Goal: Task Accomplishment & Management: Use online tool/utility

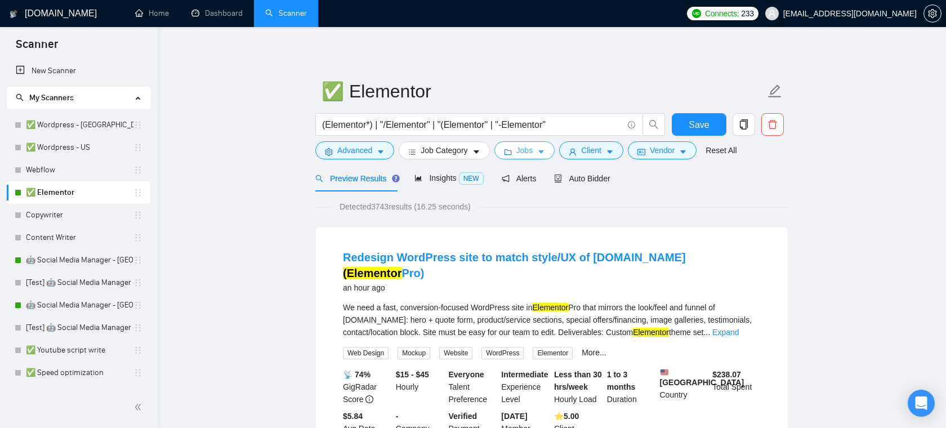
click at [518, 151] on button "Jobs" at bounding box center [524, 150] width 61 height 18
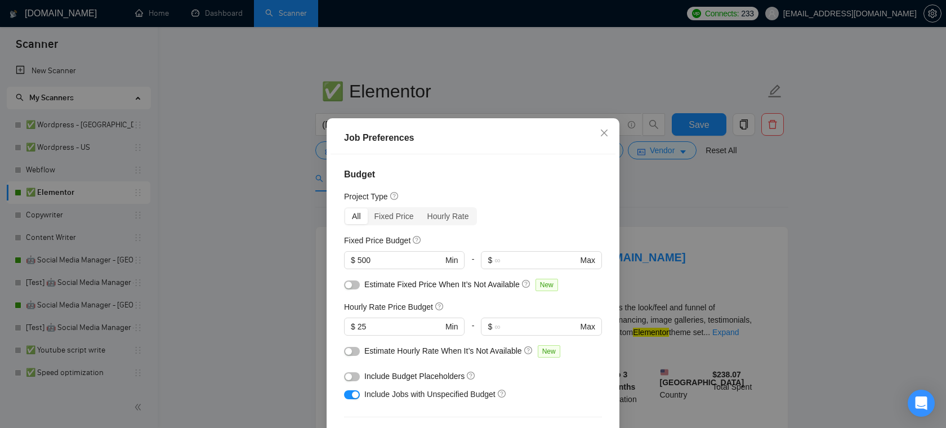
scroll to position [15, 0]
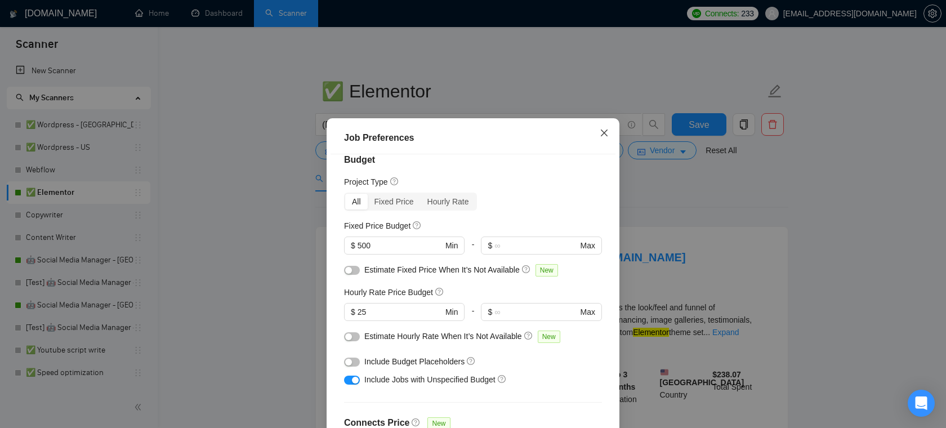
click at [602, 135] on icon "close" at bounding box center [604, 132] width 9 height 9
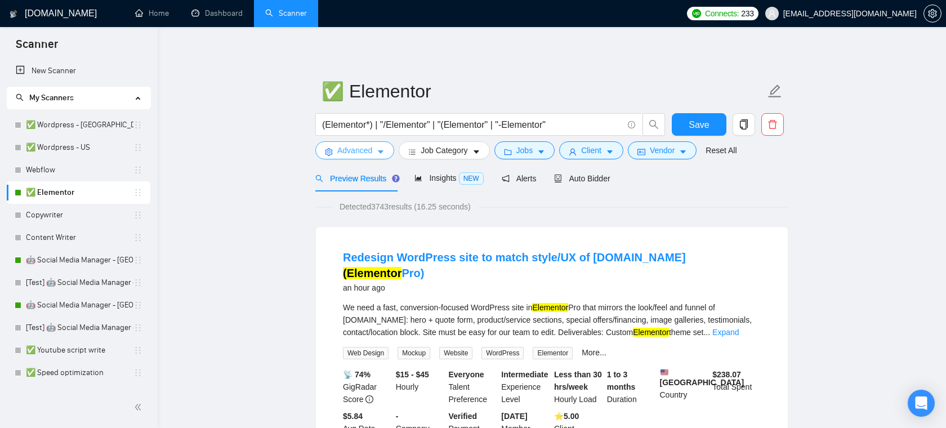
click at [372, 154] on span "Advanced" at bounding box center [354, 150] width 35 height 12
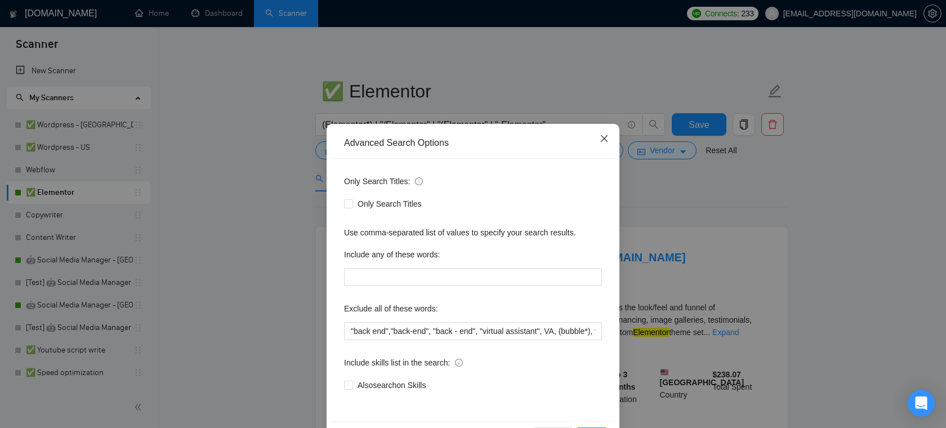
click at [607, 132] on span "Close" at bounding box center [604, 139] width 30 height 30
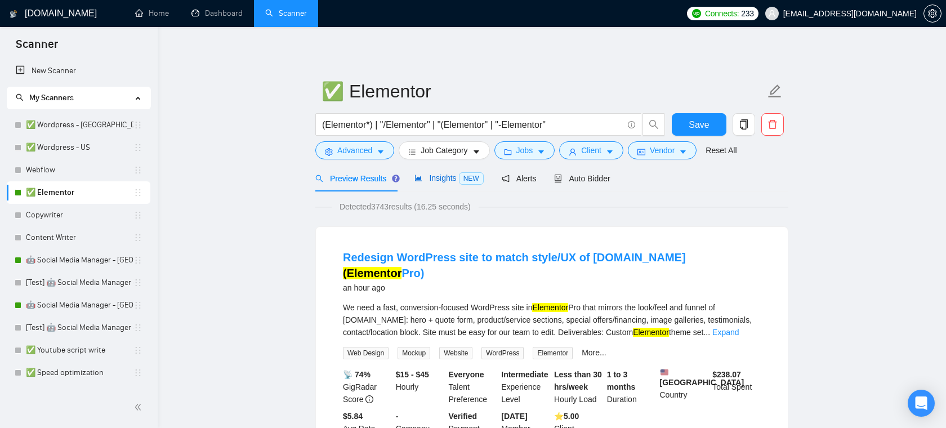
click at [431, 175] on span "Insights NEW" at bounding box center [448, 177] width 69 height 9
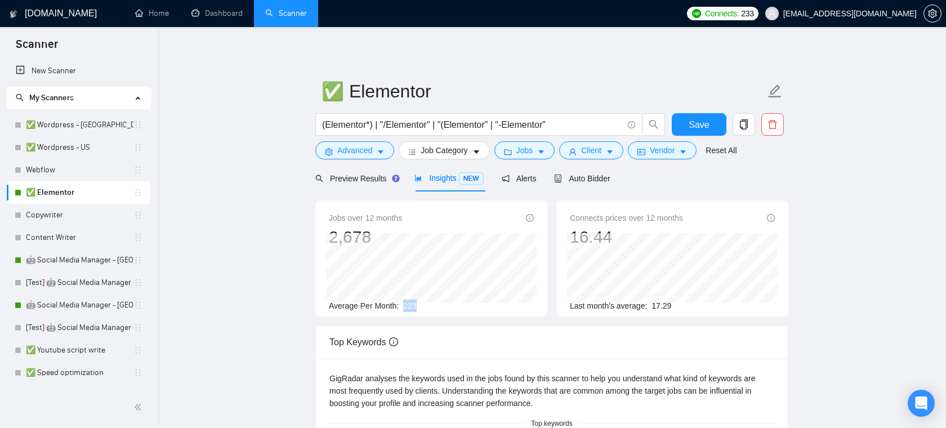
drag, startPoint x: 435, startPoint y: 306, endPoint x: 402, endPoint y: 307, distance: 32.7
click at [402, 307] on div "Average Per Month: 223" at bounding box center [431, 305] width 205 height 12
click at [425, 307] on div "Average Per Month: 223" at bounding box center [431, 305] width 205 height 12
click at [366, 186] on div "Preview Results" at bounding box center [355, 178] width 81 height 26
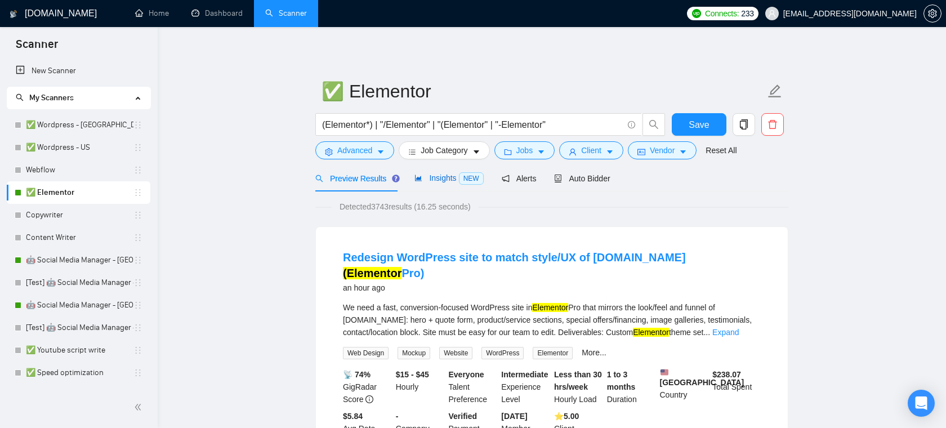
click at [457, 184] on div "Insights NEW" at bounding box center [448, 178] width 69 height 13
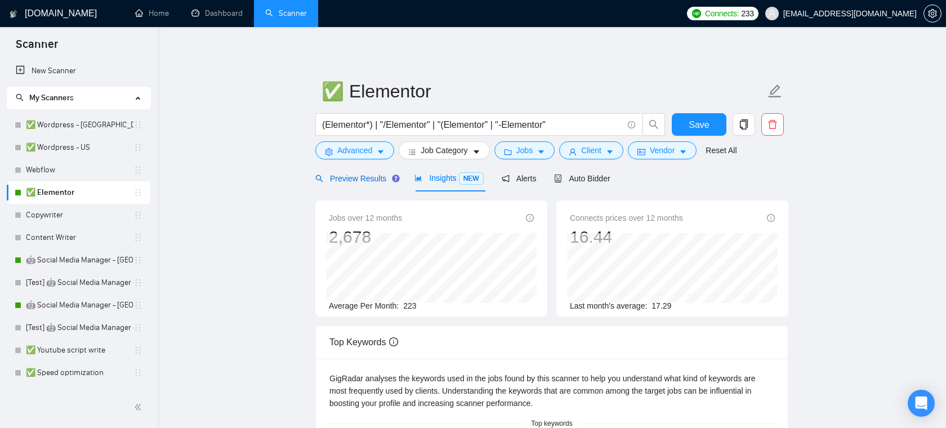
click at [384, 178] on span "Preview Results" at bounding box center [355, 178] width 81 height 9
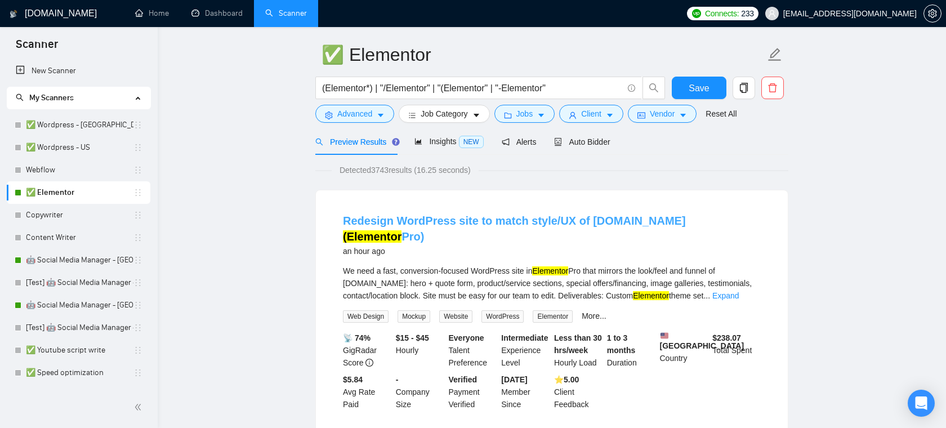
scroll to position [43, 0]
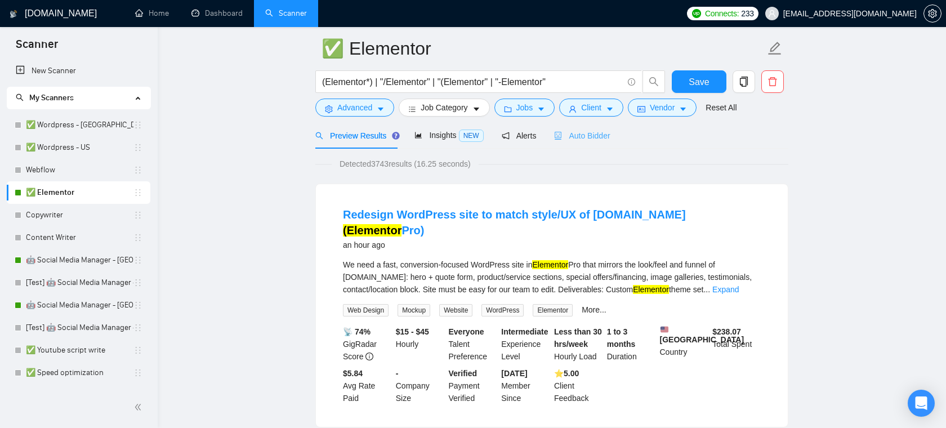
click at [589, 143] on div "Auto Bidder" at bounding box center [582, 135] width 56 height 26
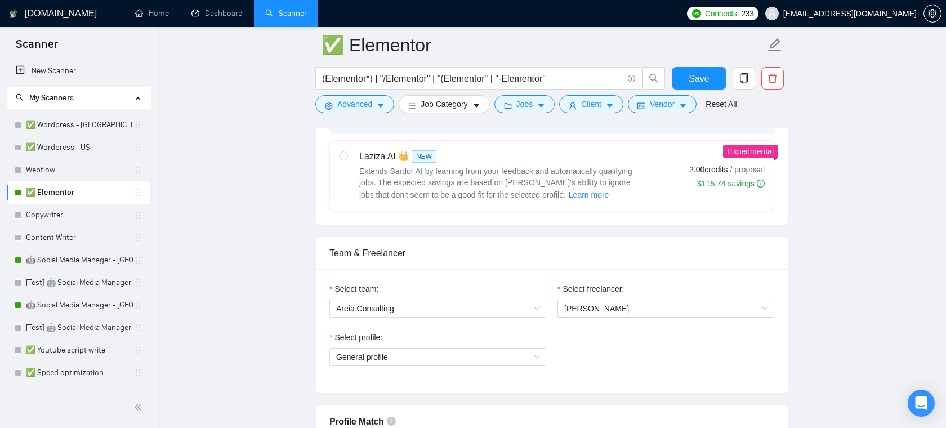
scroll to position [467, 0]
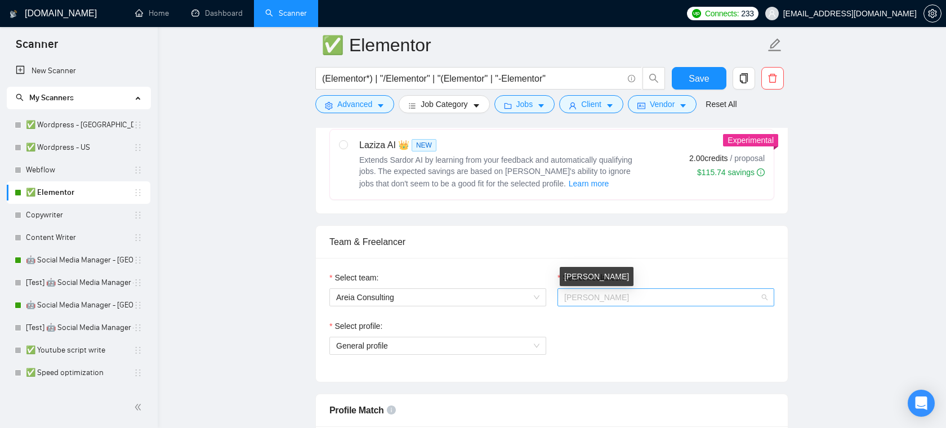
click at [629, 299] on span "Alejandro Rodriguez Puerta" at bounding box center [596, 297] width 65 height 9
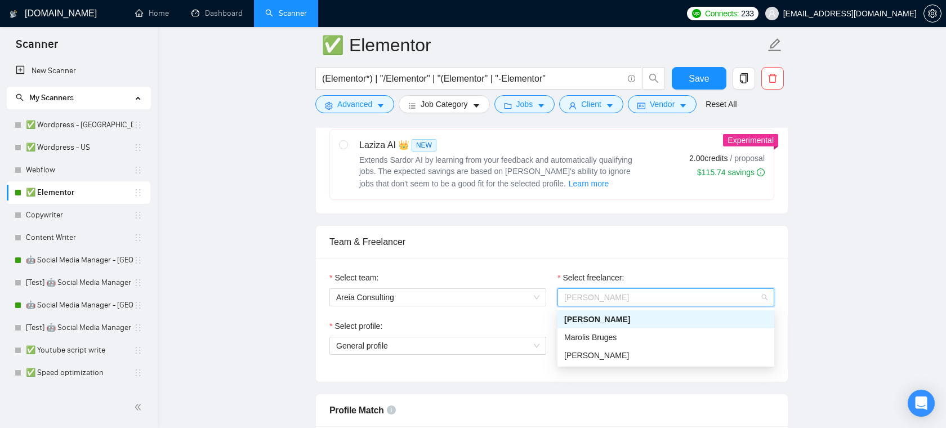
click at [634, 268] on div "Select team: Areia Consulting Select freelancer: Alejandro Rodriguez Puerta Sel…" at bounding box center [552, 320] width 472 height 124
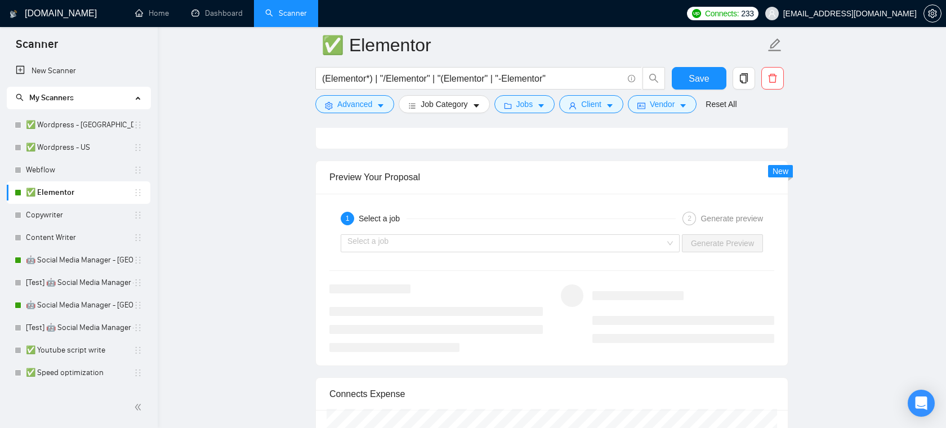
scroll to position [2129, 0]
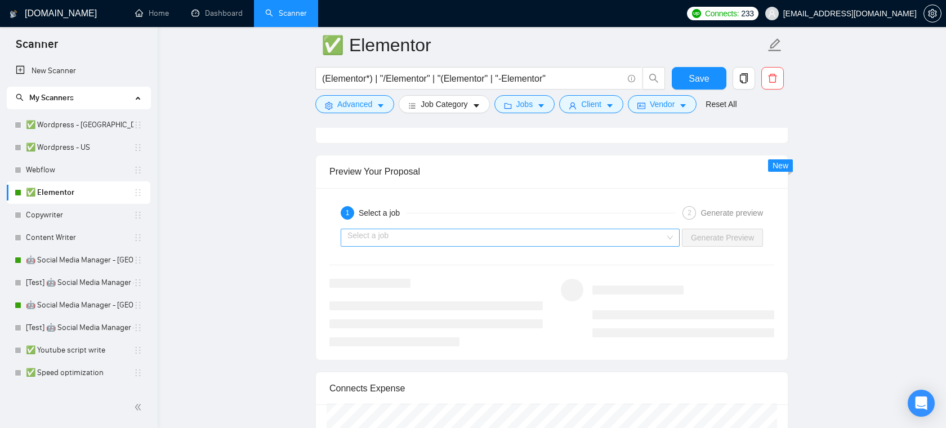
click at [554, 243] on input "search" at bounding box center [505, 237] width 317 height 17
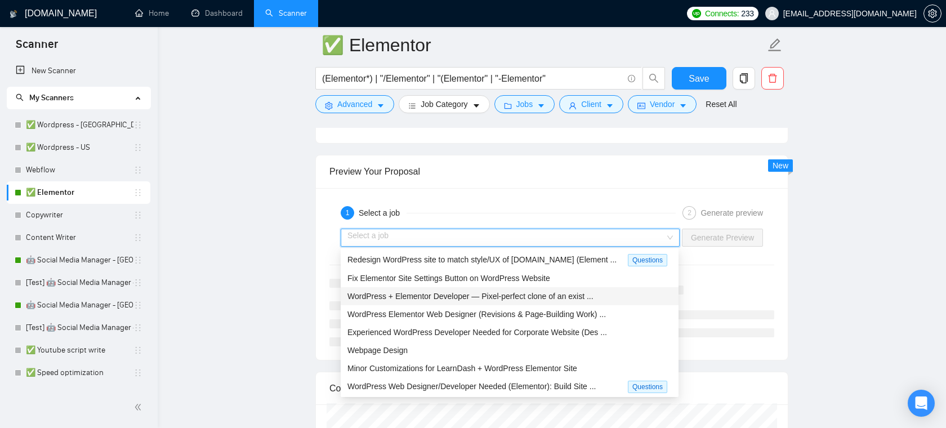
click at [443, 295] on span "WordPress + Elementor Developer — Pixel-perfect clone of an exist ..." at bounding box center [470, 296] width 246 height 9
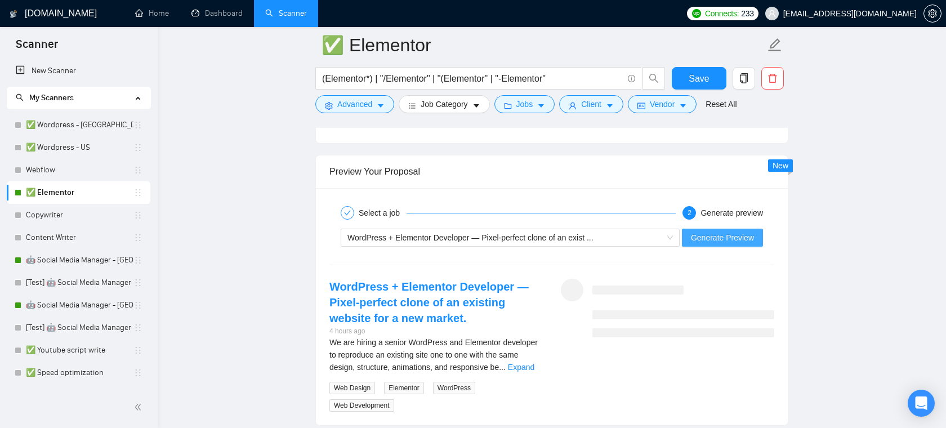
click at [708, 240] on span "Generate Preview" at bounding box center [722, 237] width 63 height 12
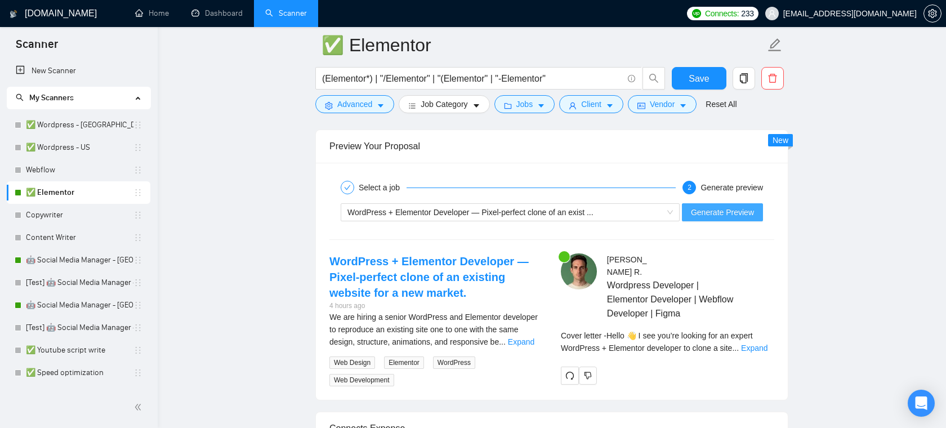
scroll to position [2200, 0]
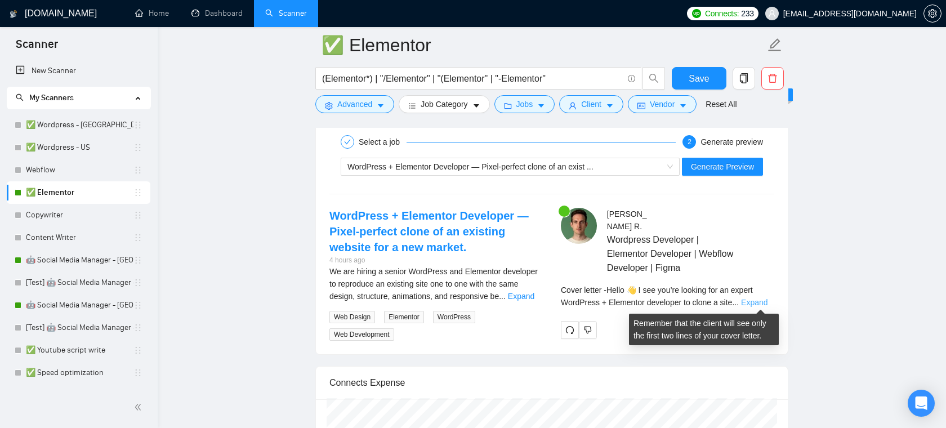
click at [754, 301] on link "Expand" at bounding box center [754, 302] width 26 height 9
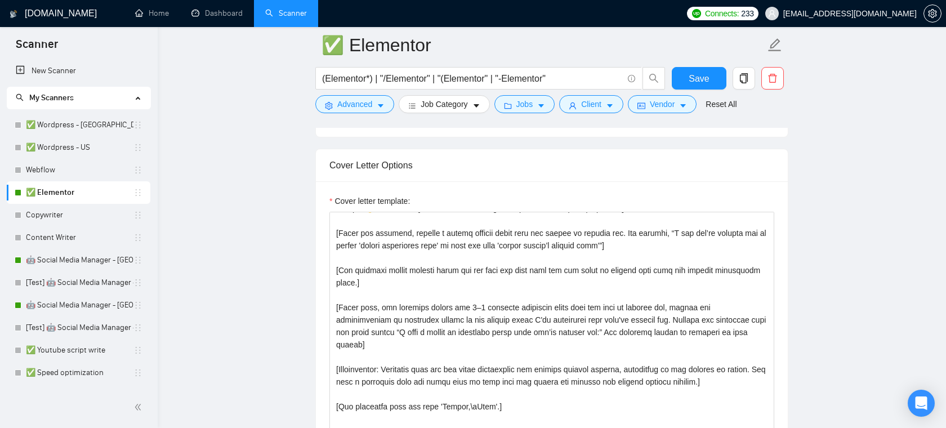
scroll to position [1243, 0]
click at [227, 12] on link "Dashboard" at bounding box center [216, 13] width 51 height 10
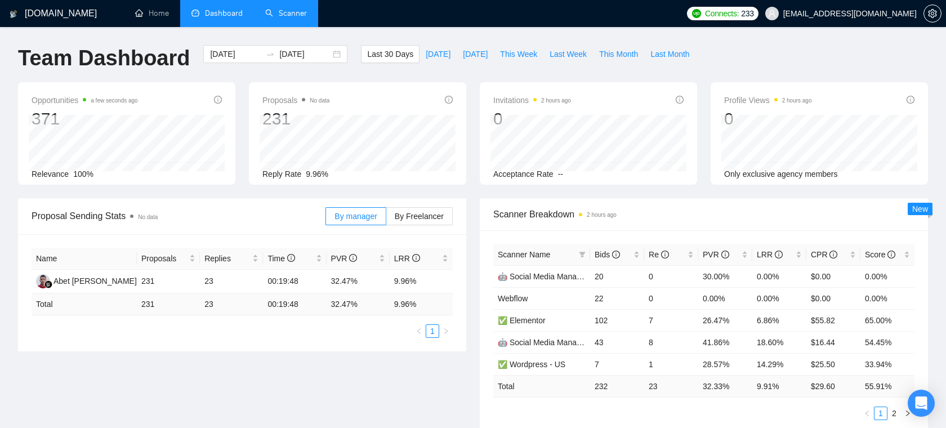
click at [293, 10] on link "Scanner" at bounding box center [286, 13] width 42 height 10
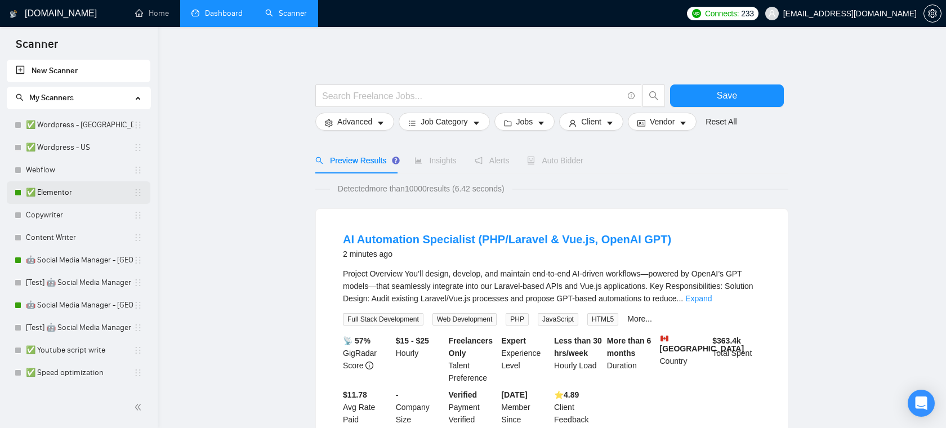
click at [75, 195] on link "✅ Elementor" at bounding box center [80, 192] width 108 height 23
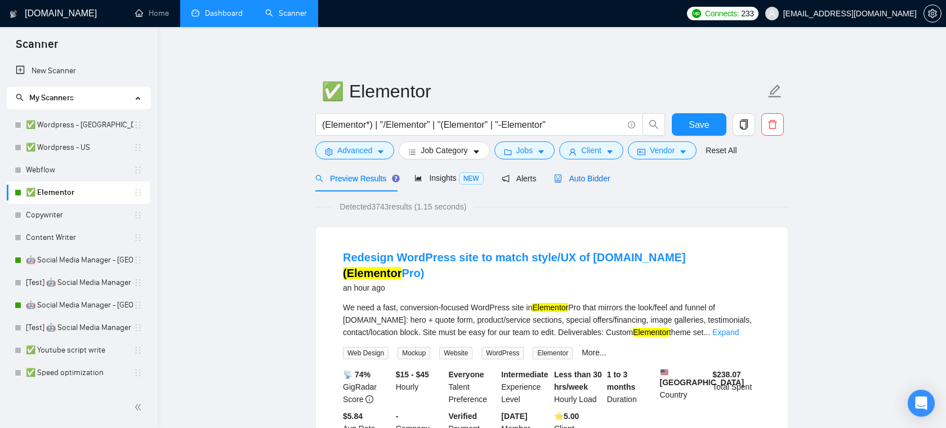
click at [587, 179] on span "Auto Bidder" at bounding box center [582, 178] width 56 height 9
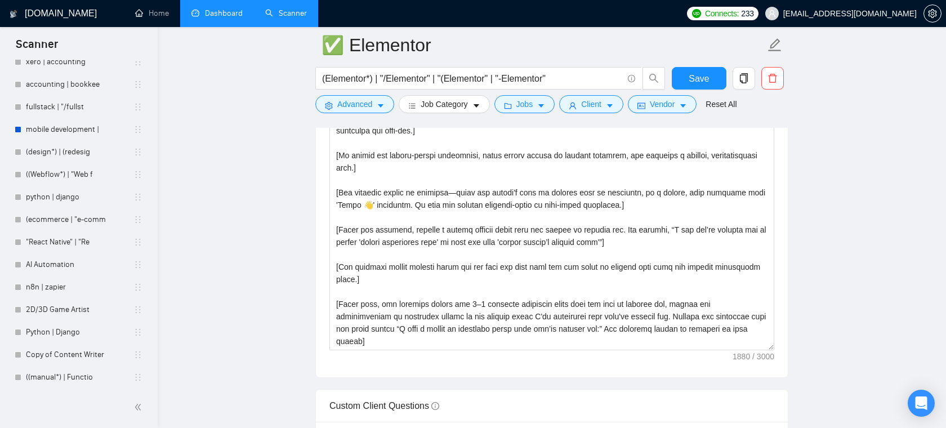
scroll to position [605, 0]
click at [86, 247] on link ""React Native" | "Re" at bounding box center [80, 240] width 108 height 23
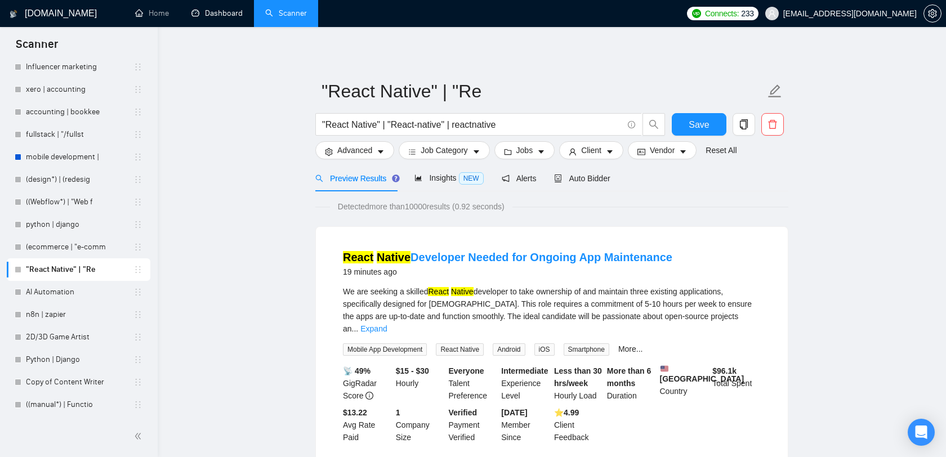
scroll to position [576, 0]
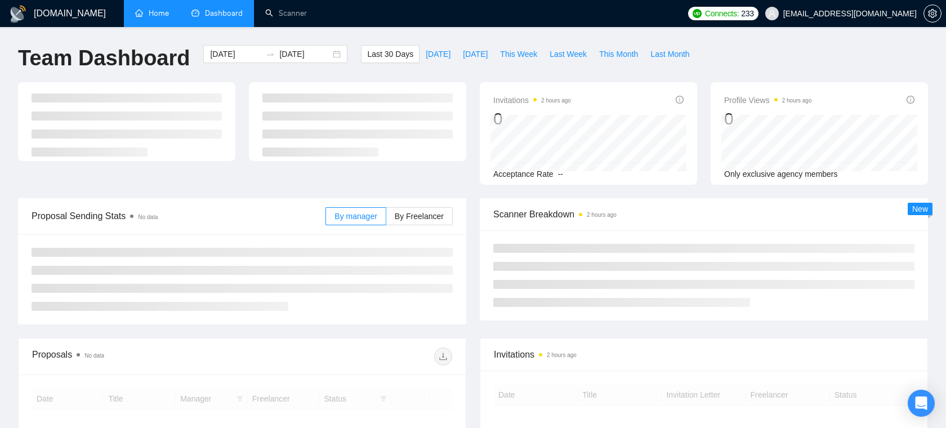
click at [160, 8] on link "Home" at bounding box center [152, 13] width 34 height 10
